Goal: Information Seeking & Learning: Learn about a topic

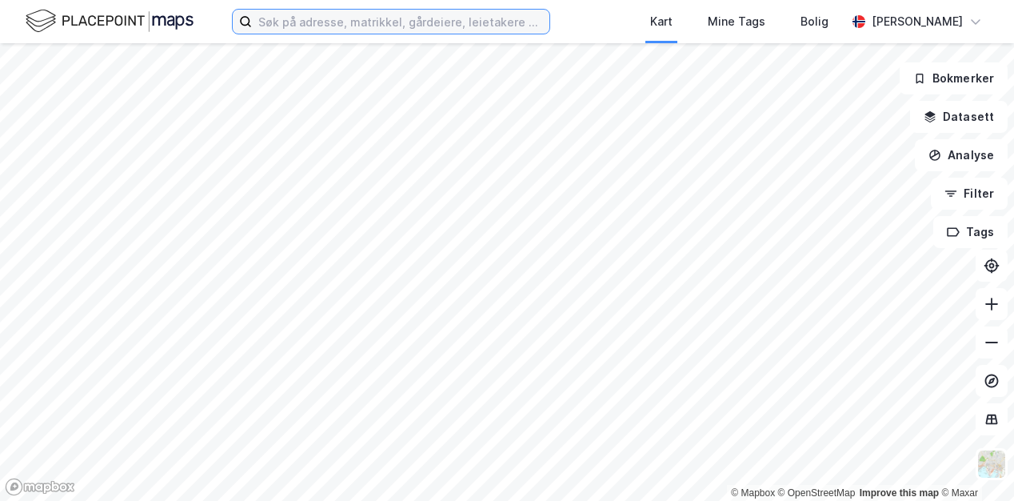
click at [331, 23] on input at bounding box center [400, 22] width 297 height 24
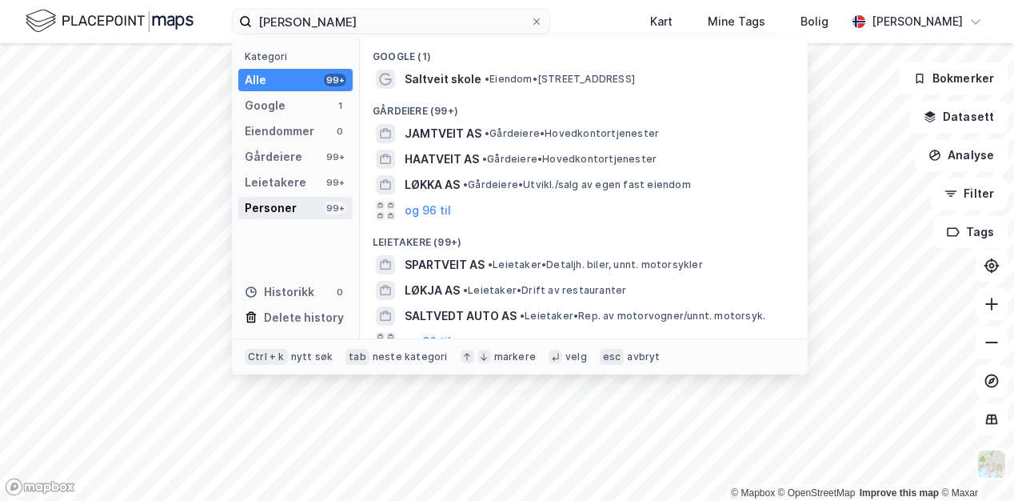
click at [290, 198] on div "Personer" at bounding box center [271, 207] width 52 height 19
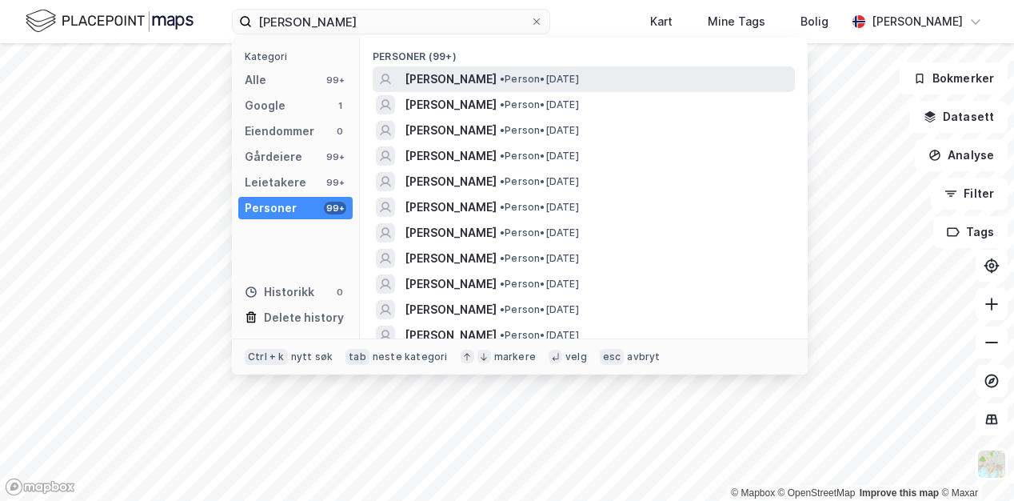
click at [573, 76] on span "• Person • [DATE]" at bounding box center [539, 79] width 79 height 13
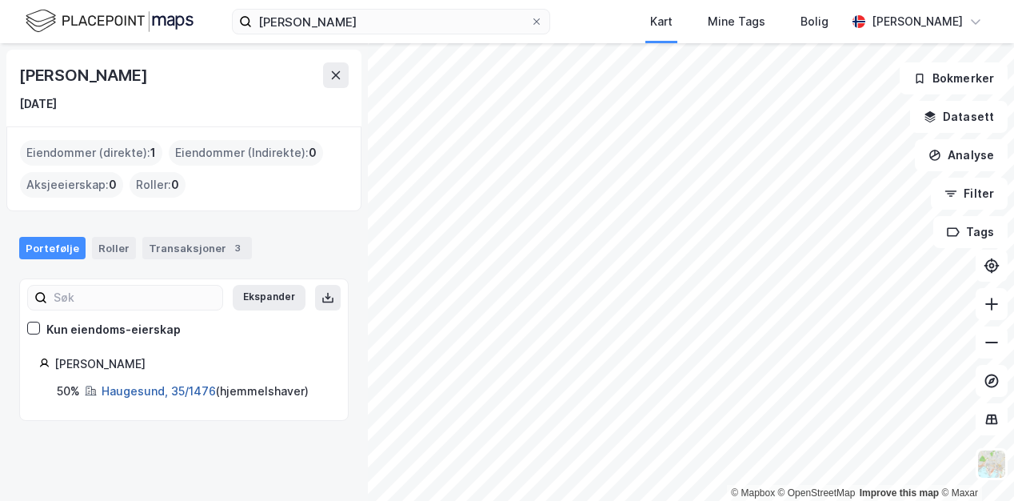
click at [152, 389] on link "Haugesund, 35/1476" at bounding box center [159, 391] width 114 height 14
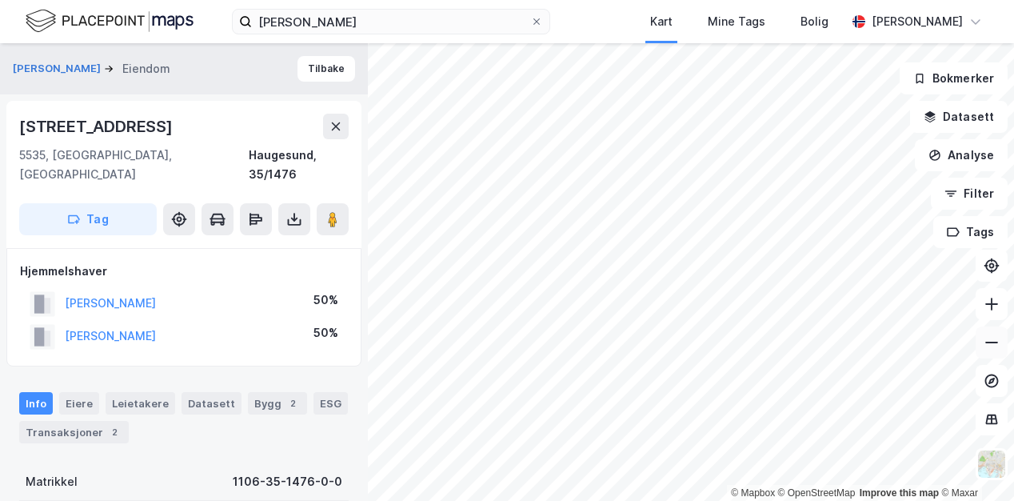
click at [995, 342] on icon at bounding box center [991, 342] width 13 height 2
click at [993, 303] on icon at bounding box center [992, 304] width 16 height 16
click at [988, 341] on icon at bounding box center [992, 342] width 16 height 16
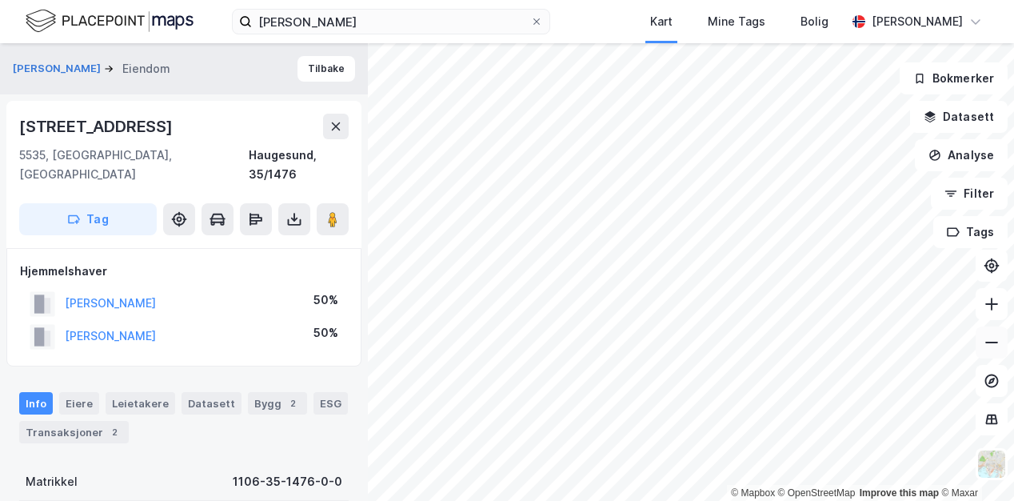
click at [988, 341] on icon at bounding box center [992, 342] width 16 height 16
click at [991, 307] on icon at bounding box center [992, 303] width 2 height 13
drag, startPoint x: 22, startPoint y: 126, endPoint x: 147, endPoint y: 132, distance: 125.7
click at [147, 132] on div "[STREET_ADDRESS]" at bounding box center [183, 127] width 329 height 26
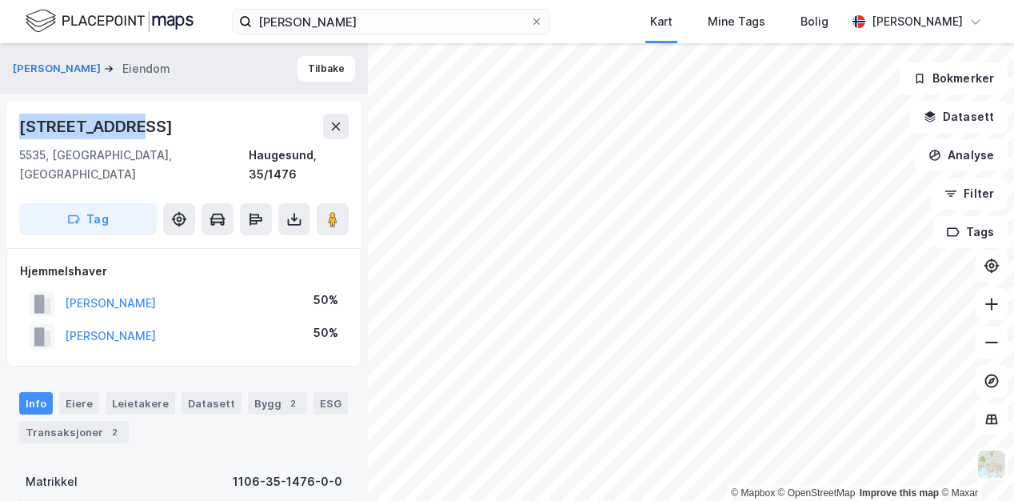
click at [147, 132] on div "[STREET_ADDRESS]" at bounding box center [183, 127] width 329 height 26
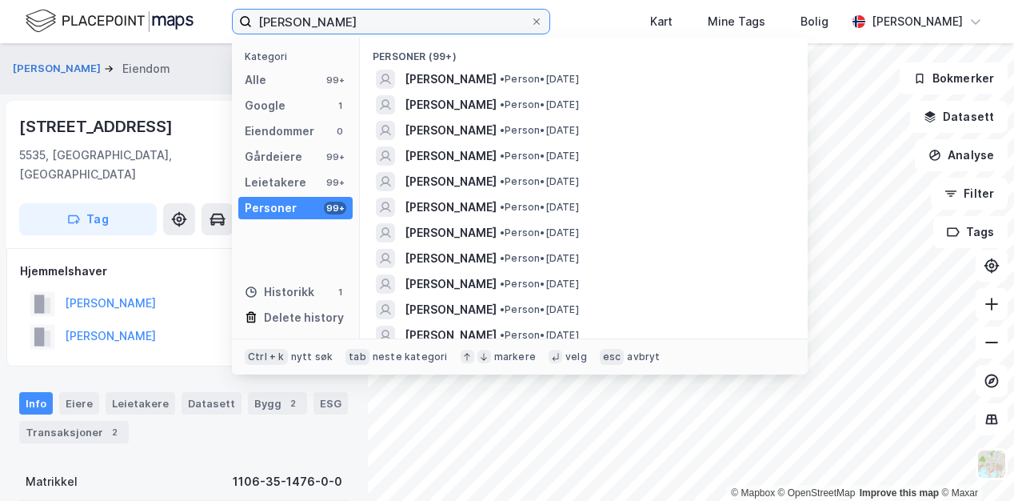
click at [385, 18] on input "[PERSON_NAME]" at bounding box center [391, 22] width 278 height 24
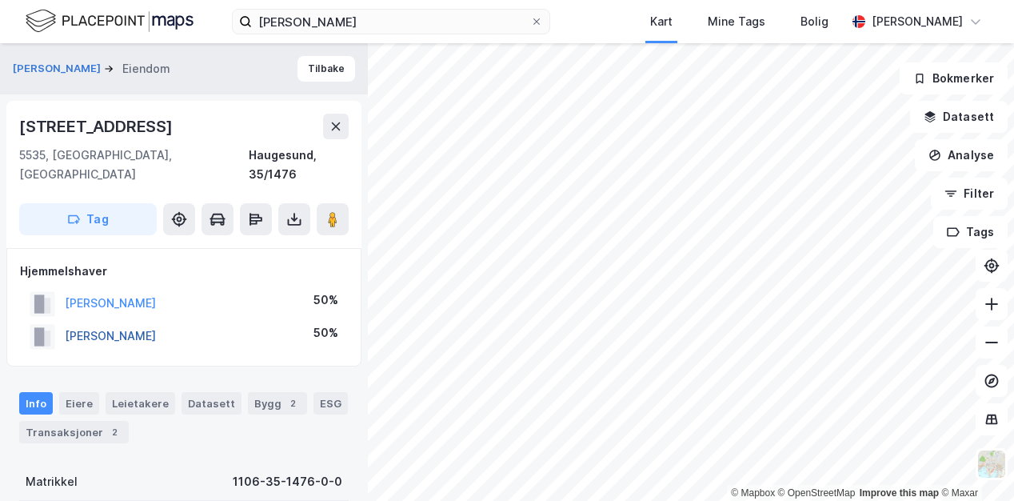
click at [0, 0] on button "[PERSON_NAME]" at bounding box center [0, 0] width 0 height 0
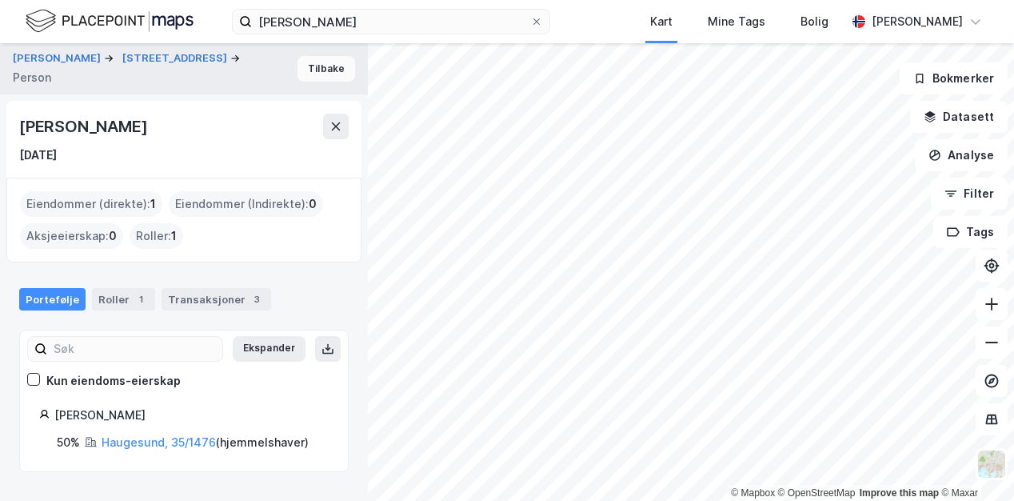
click at [316, 65] on button "Tilbake" at bounding box center [326, 69] width 58 height 26
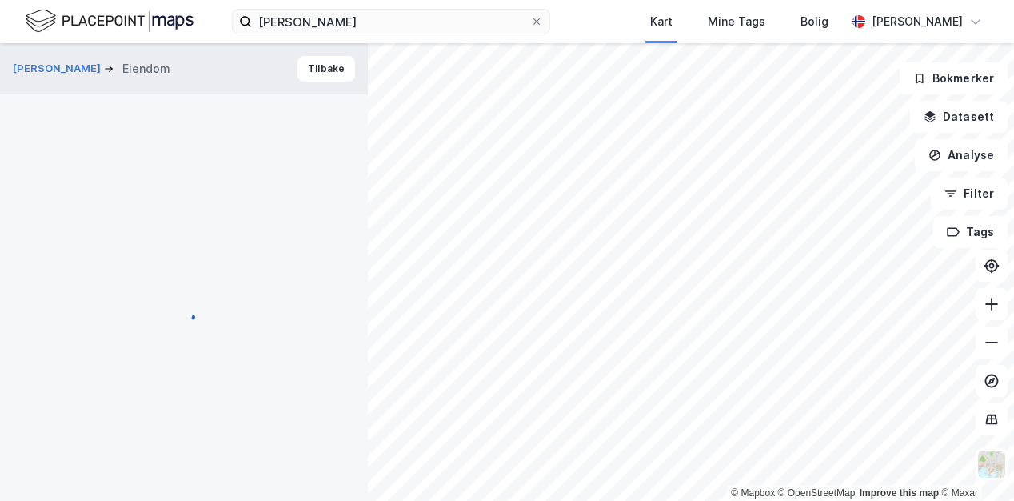
scroll to position [9, 0]
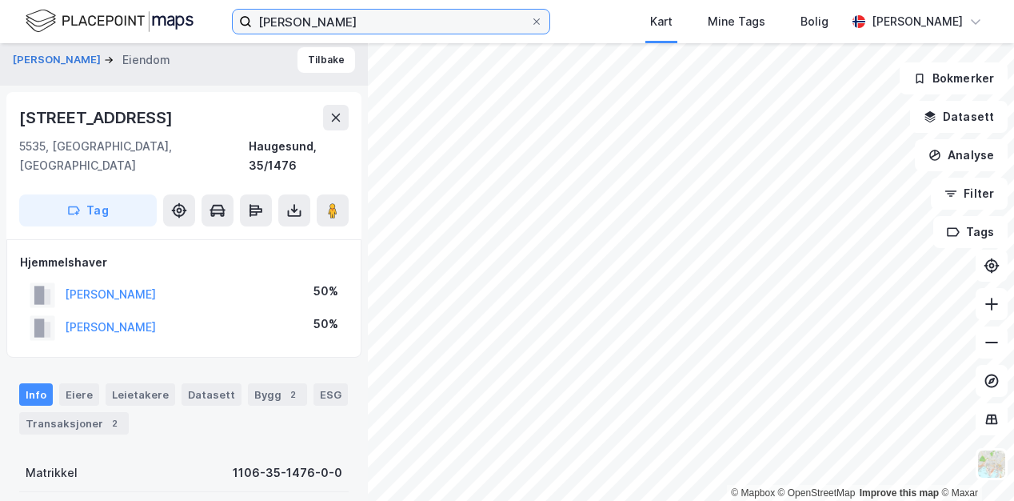
click at [381, 20] on input "[PERSON_NAME]" at bounding box center [391, 22] width 278 height 24
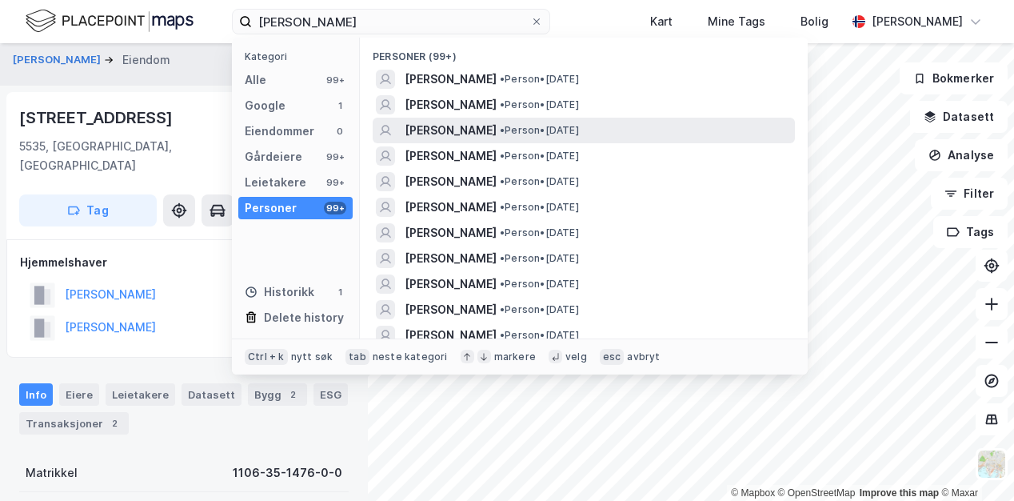
click at [497, 130] on span "[PERSON_NAME]" at bounding box center [451, 130] width 92 height 19
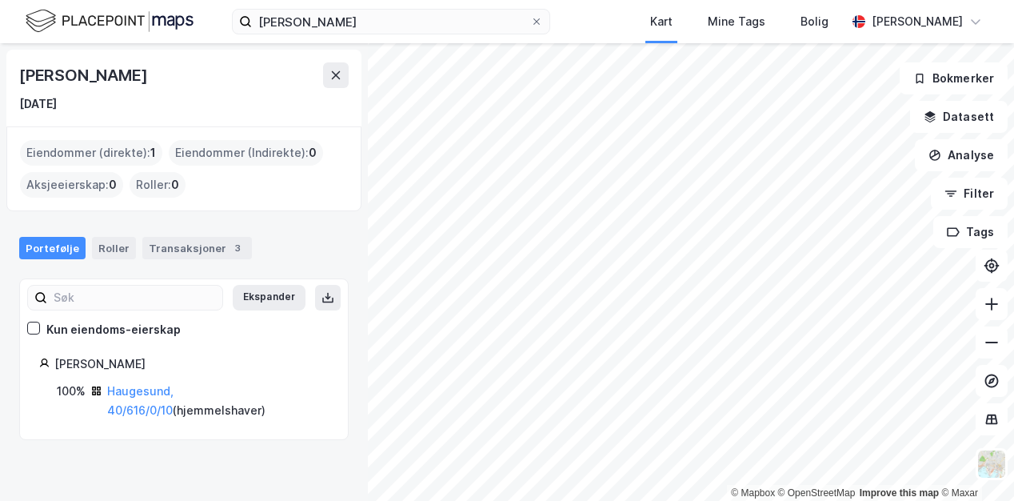
drag, startPoint x: 18, startPoint y: 74, endPoint x: 185, endPoint y: 84, distance: 167.4
click at [185, 84] on div "[PERSON_NAME] [DATE]" at bounding box center [183, 88] width 355 height 77
copy div "[PERSON_NAME]"
click at [174, 392] on link "Haugesund, 40/616/0/10" at bounding box center [140, 400] width 66 height 33
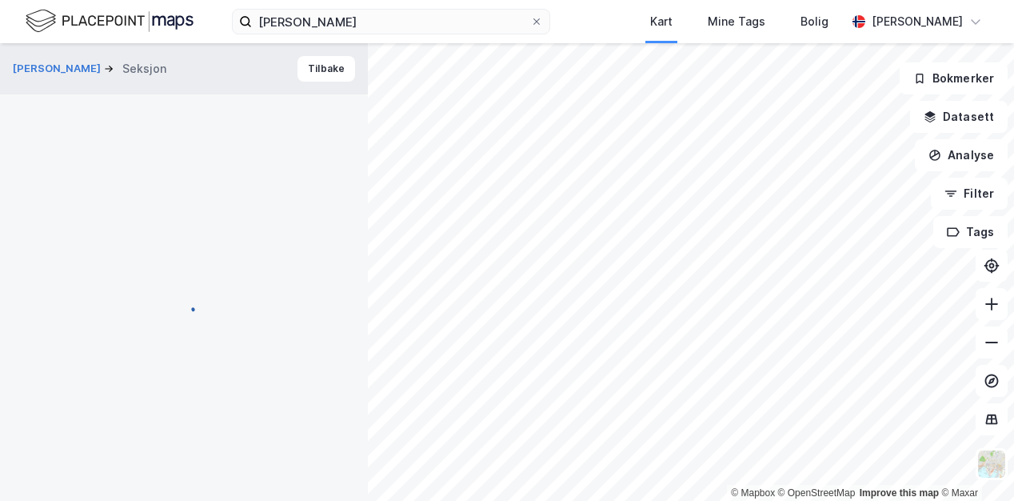
scroll to position [9, 0]
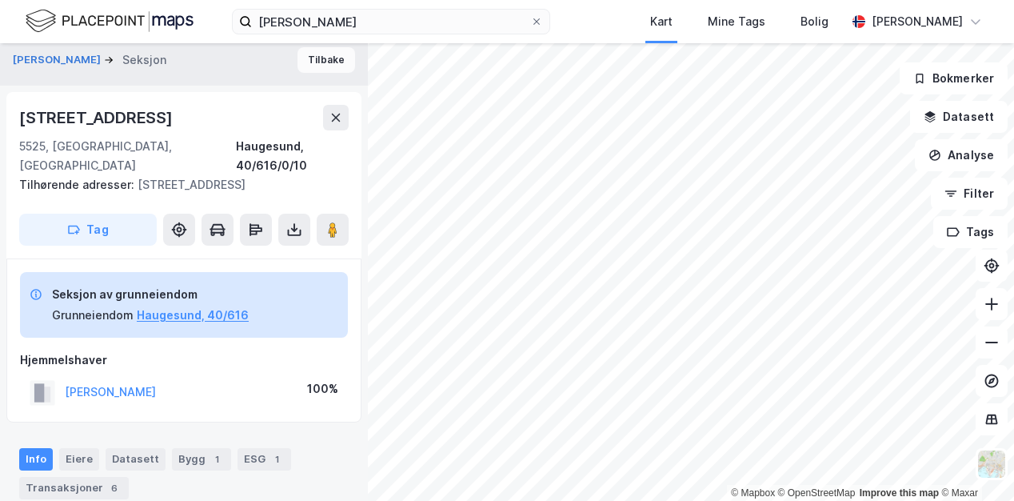
click at [317, 54] on button "Tilbake" at bounding box center [326, 60] width 58 height 26
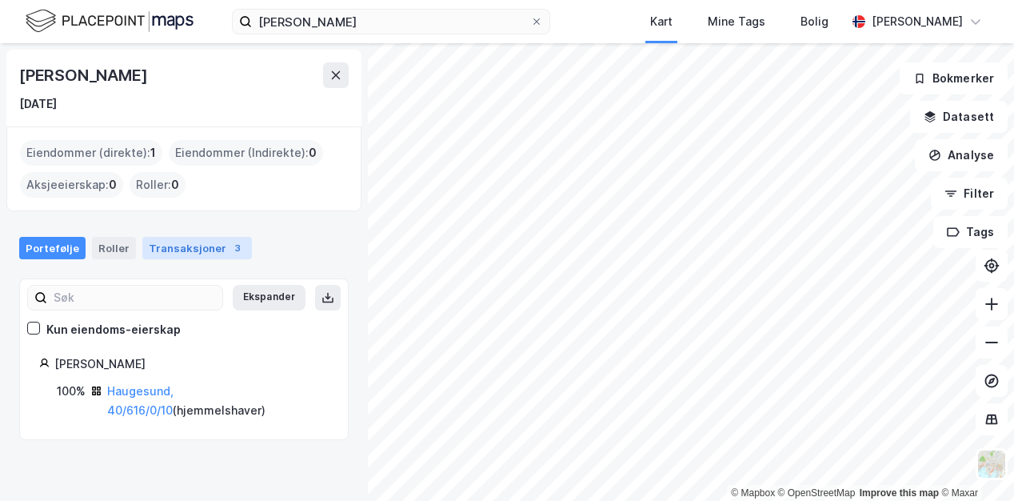
click at [189, 246] on div "Transaksjoner 3" at bounding box center [197, 248] width 110 height 22
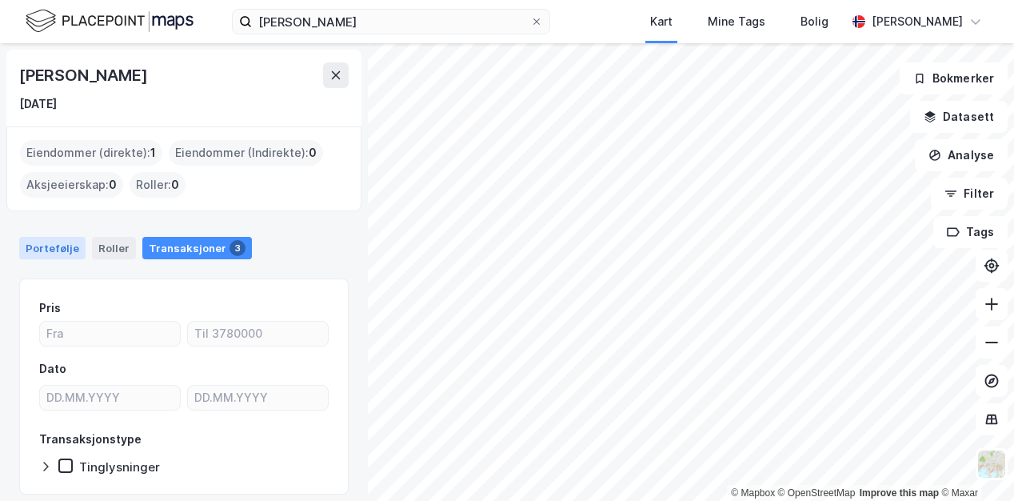
click at [60, 244] on div "Portefølje" at bounding box center [52, 248] width 66 height 22
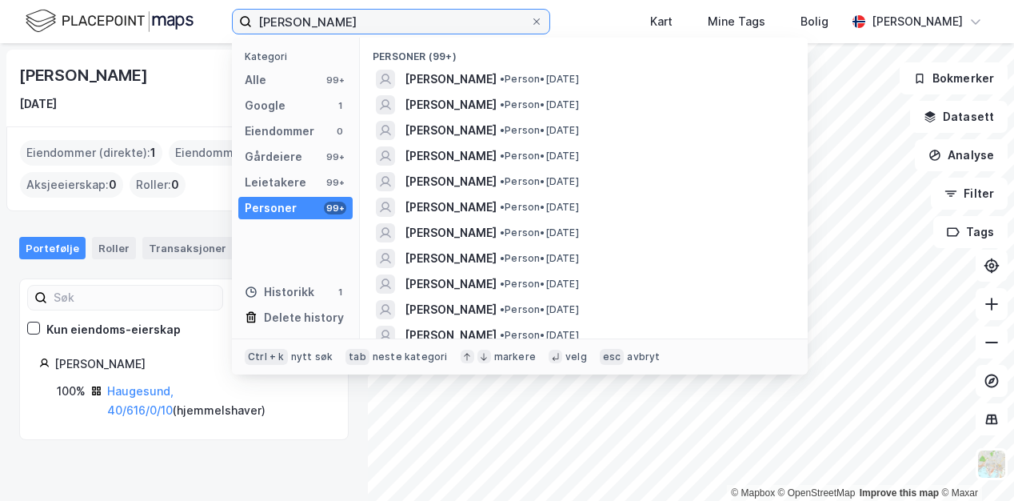
click at [374, 19] on input "[PERSON_NAME]" at bounding box center [391, 22] width 278 height 24
drag, startPoint x: 284, startPoint y: 22, endPoint x: 101, endPoint y: 5, distance: 183.9
click at [101, 5] on div "[PERSON_NAME] Kategori Alle 99+ Google 1 Eiendommer 0 Gårdeiere 99+ Leietakere …" at bounding box center [507, 21] width 1014 height 43
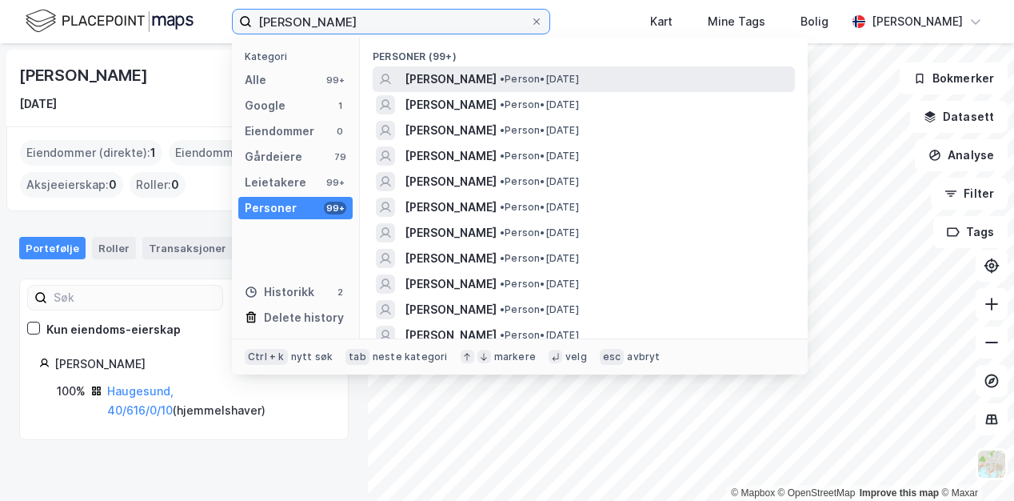
type input "[PERSON_NAME]"
click at [497, 80] on span "[PERSON_NAME]" at bounding box center [451, 79] width 92 height 19
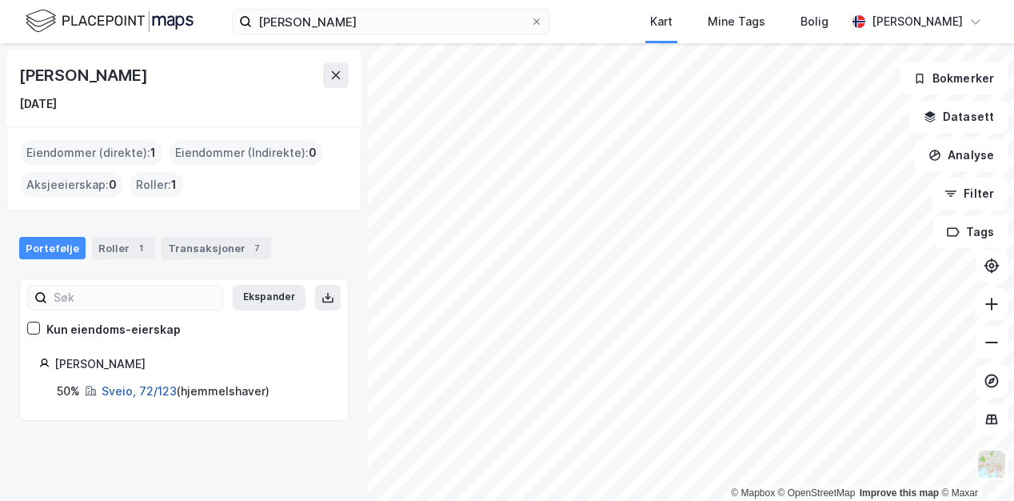
click at [142, 387] on link "Sveio, 72/123" at bounding box center [139, 391] width 75 height 14
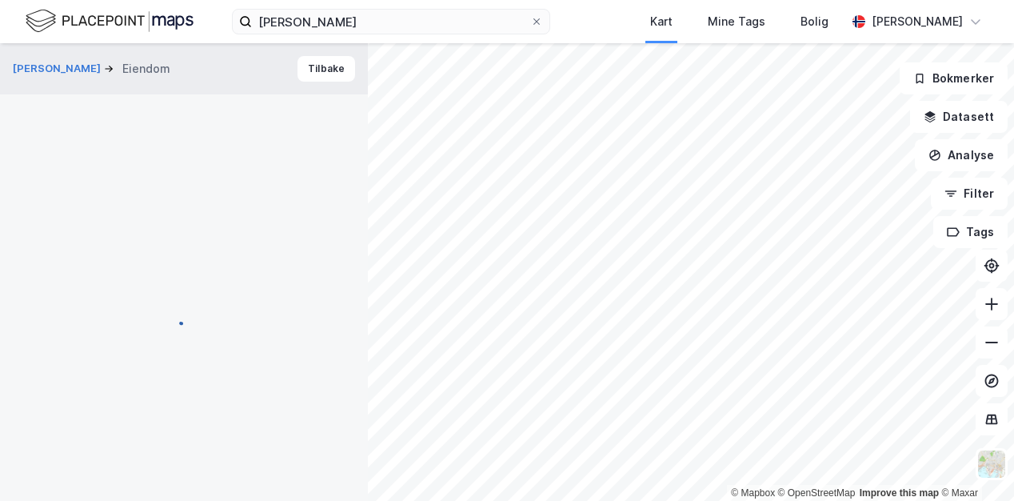
scroll to position [9, 0]
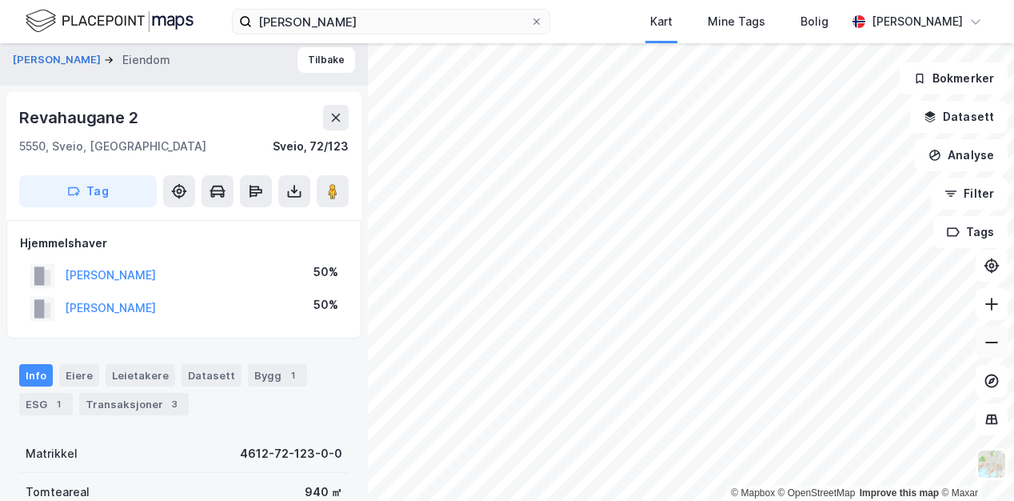
click at [992, 343] on icon at bounding box center [992, 342] width 16 height 16
click at [988, 297] on icon at bounding box center [992, 304] width 16 height 16
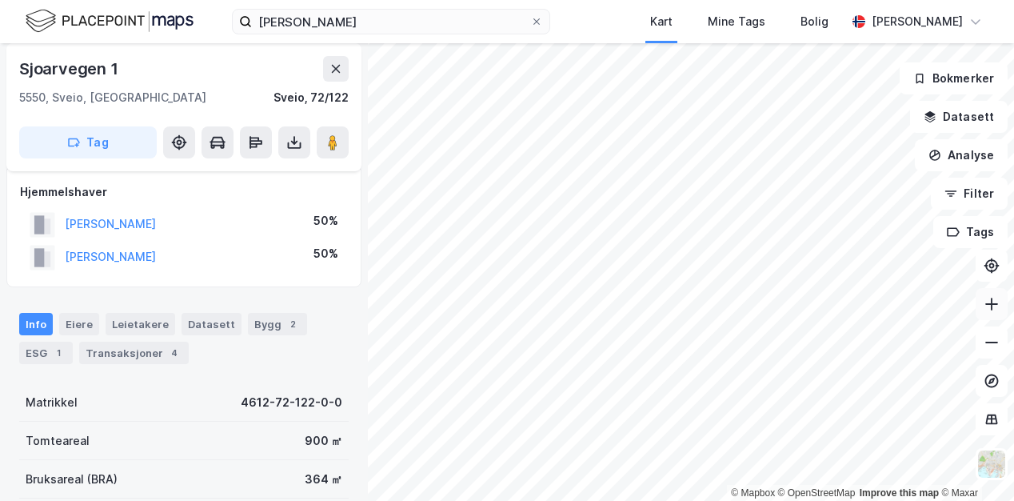
scroll to position [9, 0]
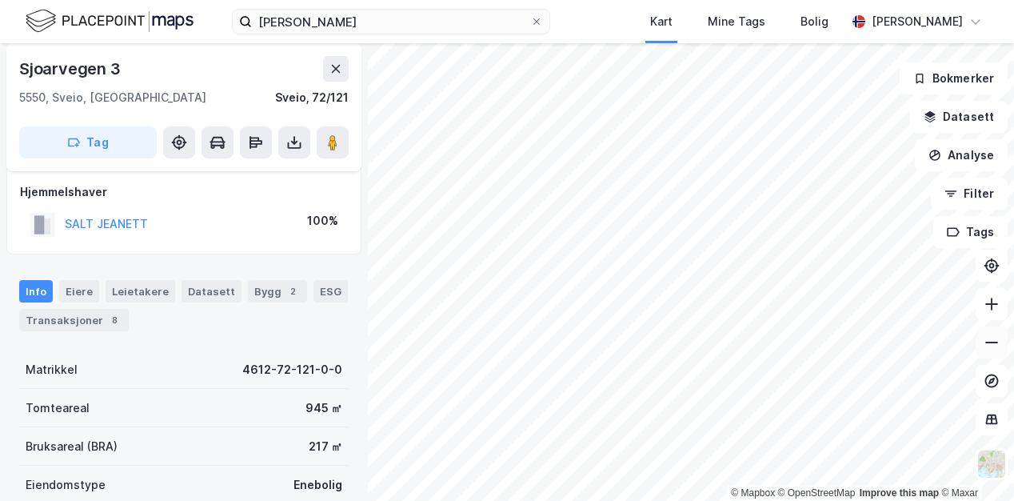
click at [996, 337] on icon at bounding box center [992, 342] width 16 height 16
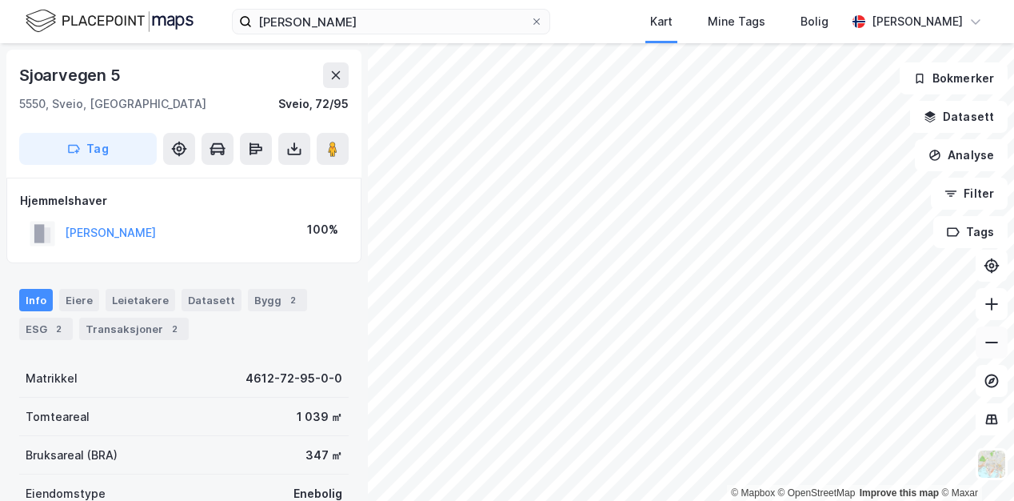
scroll to position [9, 0]
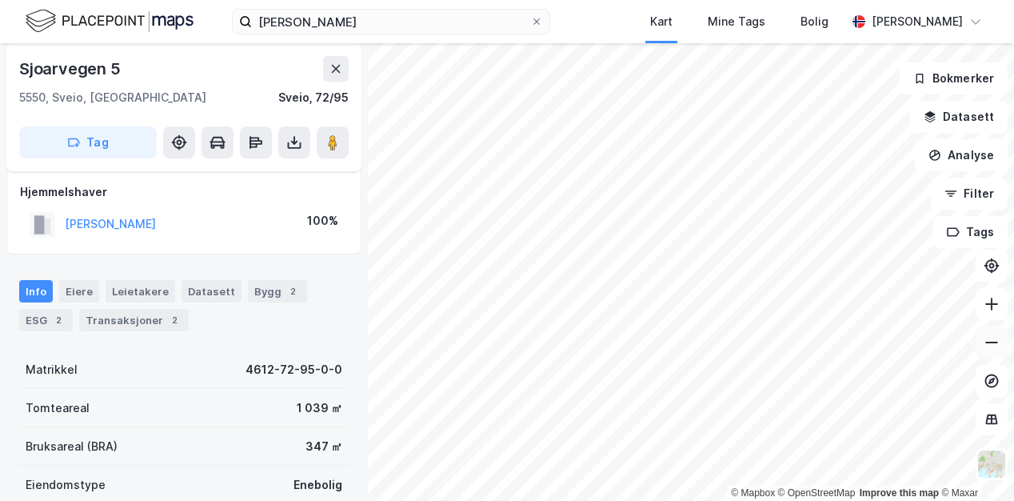
scroll to position [9, 0]
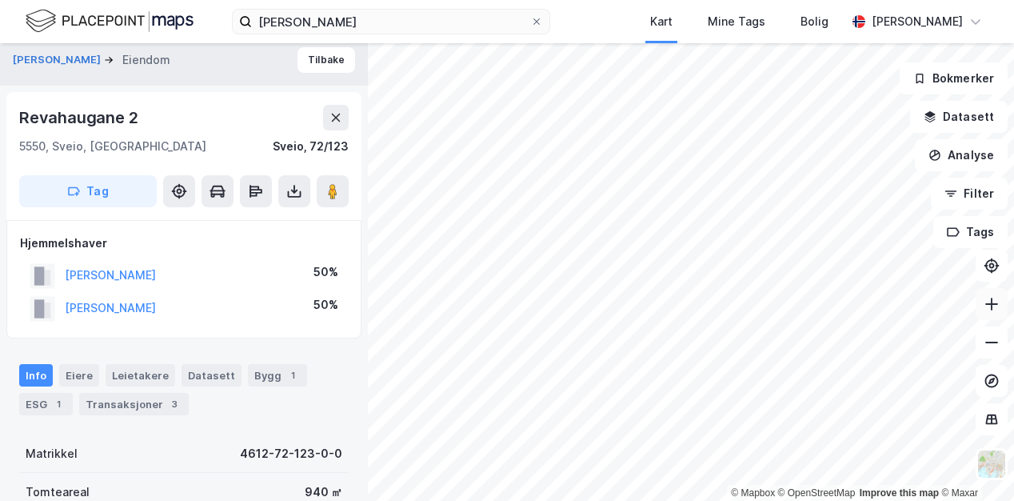
click at [1000, 304] on button at bounding box center [992, 304] width 32 height 32
click at [990, 343] on icon at bounding box center [992, 342] width 16 height 16
click at [992, 306] on icon at bounding box center [992, 304] width 16 height 16
click at [998, 305] on icon at bounding box center [992, 304] width 16 height 16
